Goal: Check status: Check status

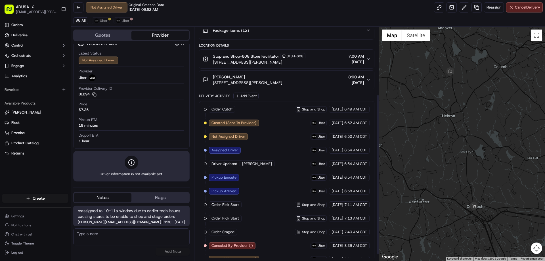
scroll to position [108, 0]
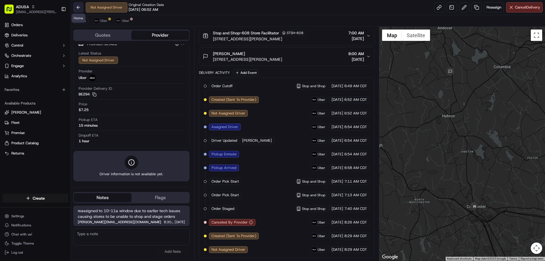
click at [79, 9] on button at bounding box center [78, 7] width 10 height 10
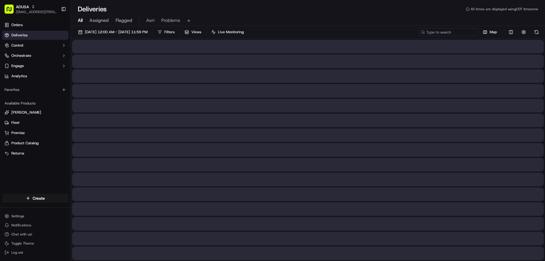
click at [460, 35] on input at bounding box center [447, 32] width 59 height 8
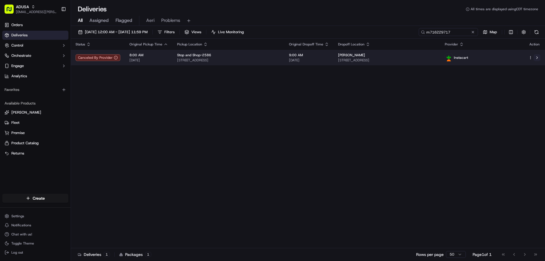
type input "m716229717"
click at [536, 59] on button at bounding box center [536, 57] width 7 height 7
